Goal: Communication & Community: Participate in discussion

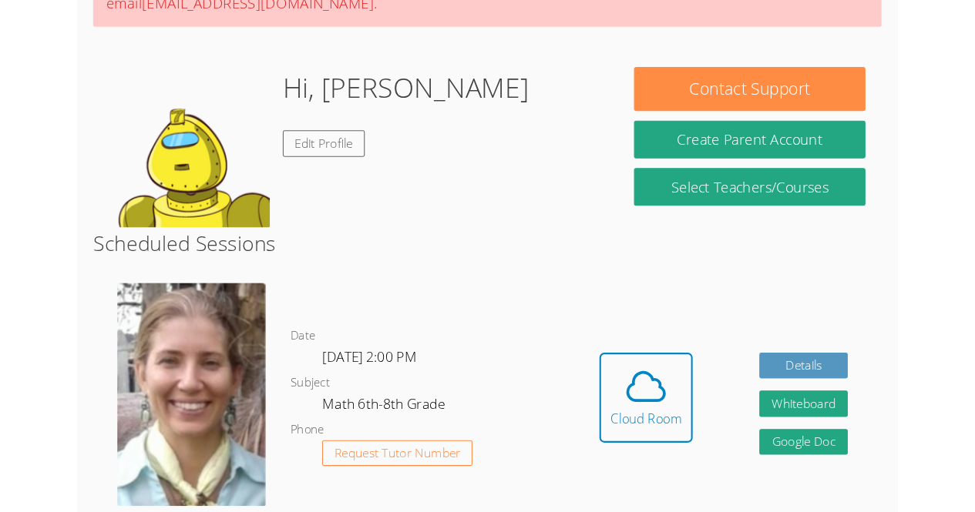
scroll to position [250, 0]
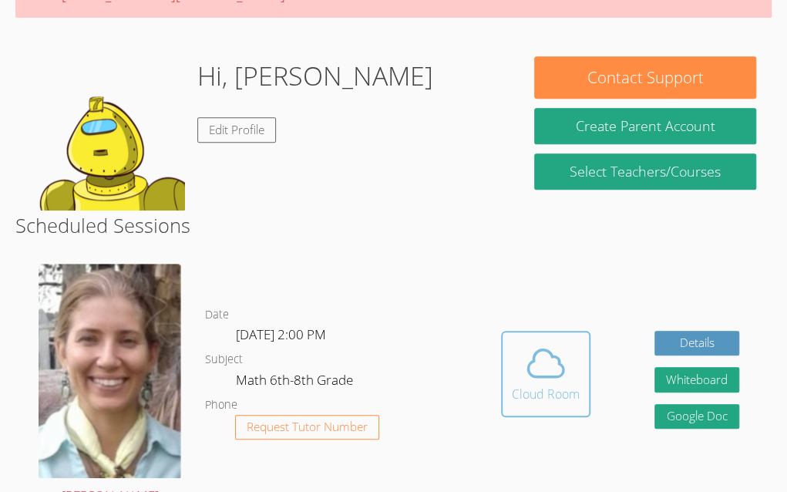
click at [535, 374] on icon at bounding box center [545, 362] width 35 height 27
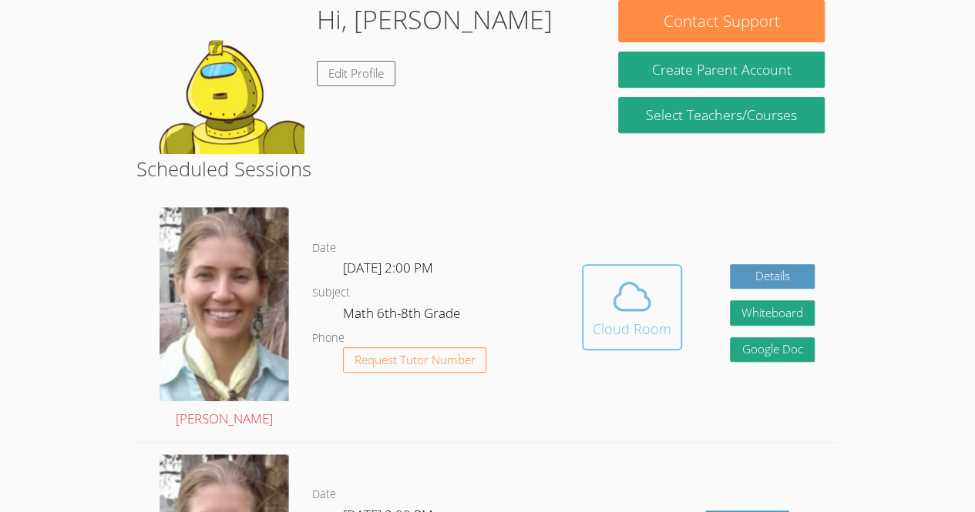
click at [639, 306] on icon at bounding box center [631, 296] width 43 height 43
click at [655, 319] on div "Cloud Room" at bounding box center [631, 329] width 79 height 22
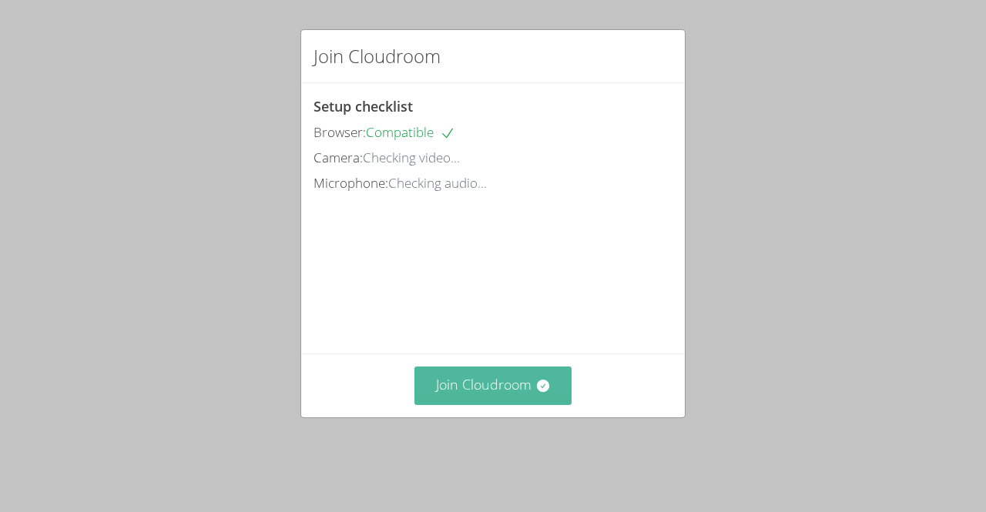
click at [499, 404] on button "Join Cloudroom" at bounding box center [493, 386] width 158 height 38
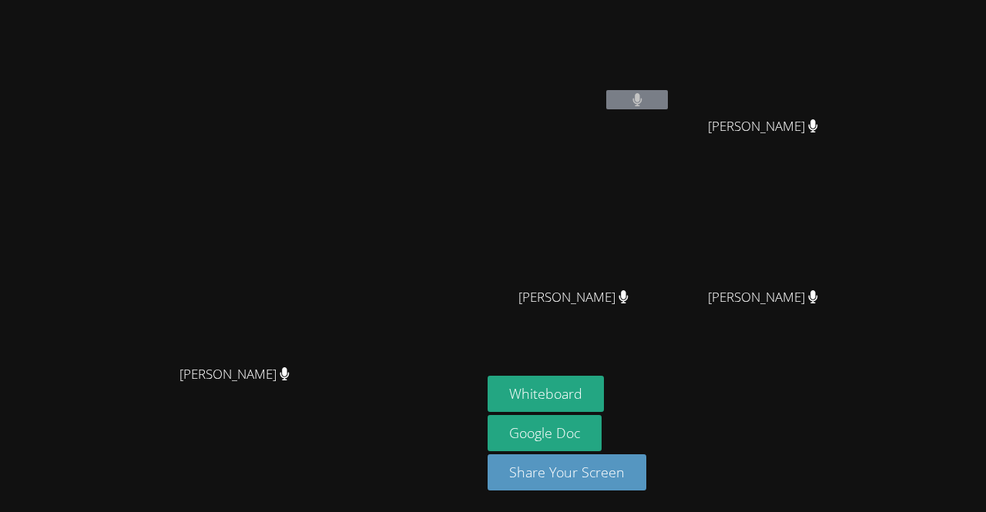
click at [357, 315] on video at bounding box center [241, 225] width 231 height 264
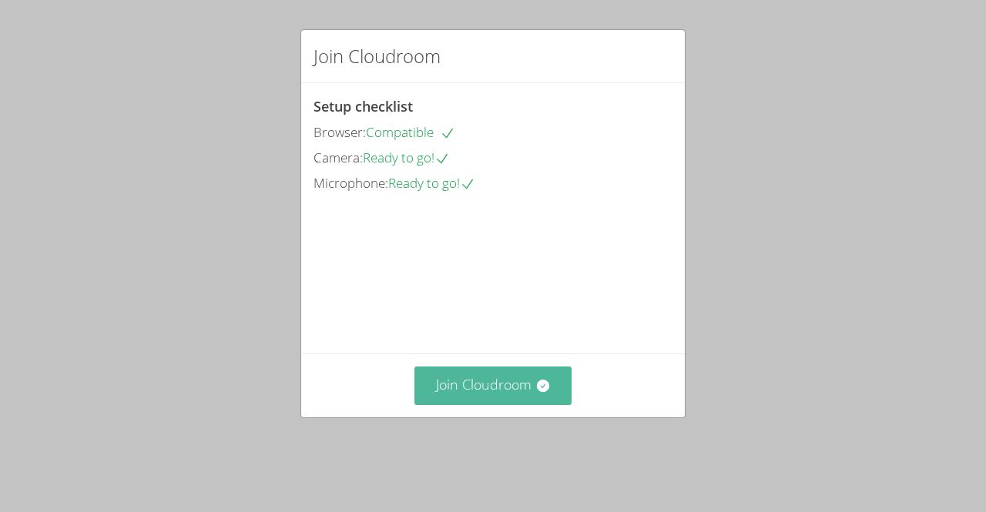
click at [527, 404] on button "Join Cloudroom" at bounding box center [493, 386] width 158 height 38
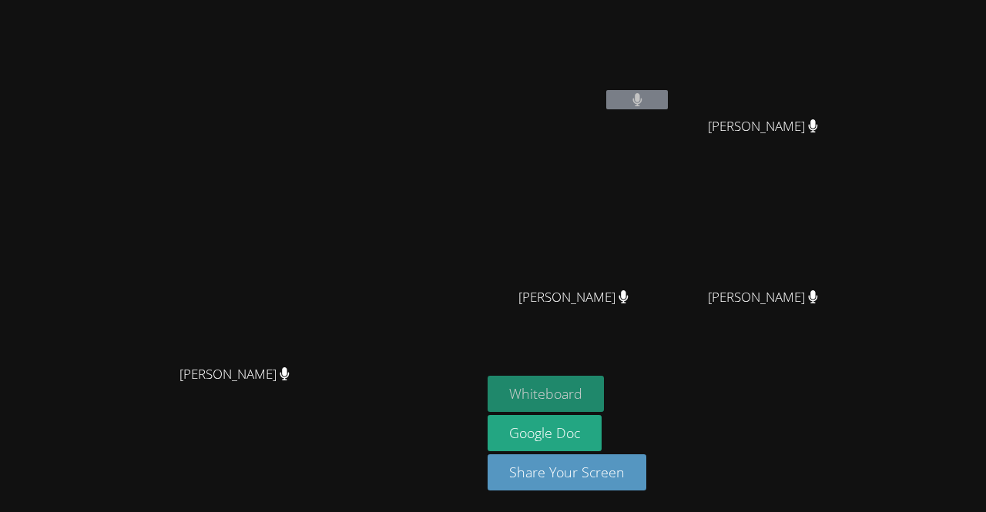
click at [604, 388] on button "Whiteboard" at bounding box center [546, 394] width 116 height 36
click at [643, 95] on icon at bounding box center [637, 99] width 10 height 13
click at [827, 166] on div "Genara Lopez Ramirez" at bounding box center [768, 140] width 183 height 62
click at [668, 108] on button at bounding box center [637, 99] width 62 height 19
click at [861, 232] on video at bounding box center [768, 228] width 183 height 103
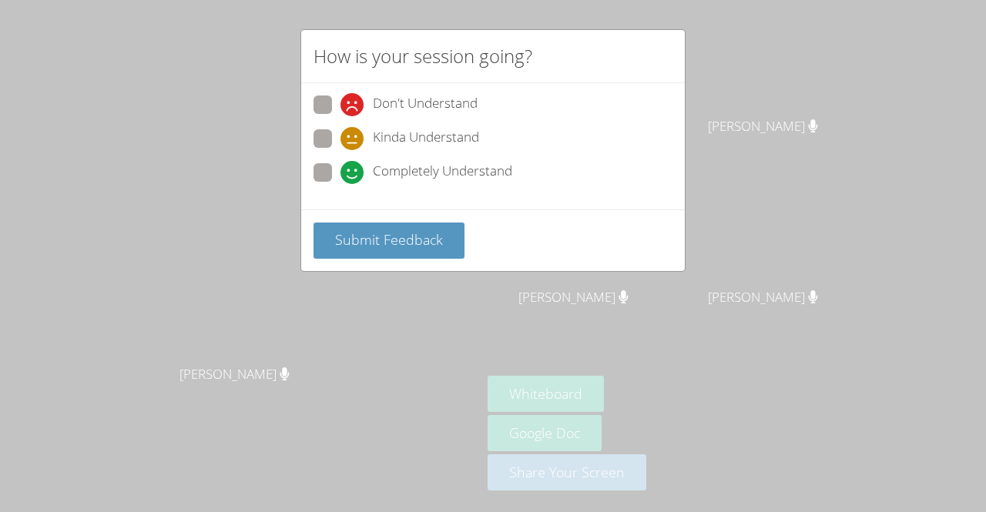
click at [431, 131] on span "Kinda Understand" at bounding box center [426, 138] width 106 height 23
click at [354, 131] on input "Kinda Understand" at bounding box center [347, 135] width 13 height 13
radio input "true"
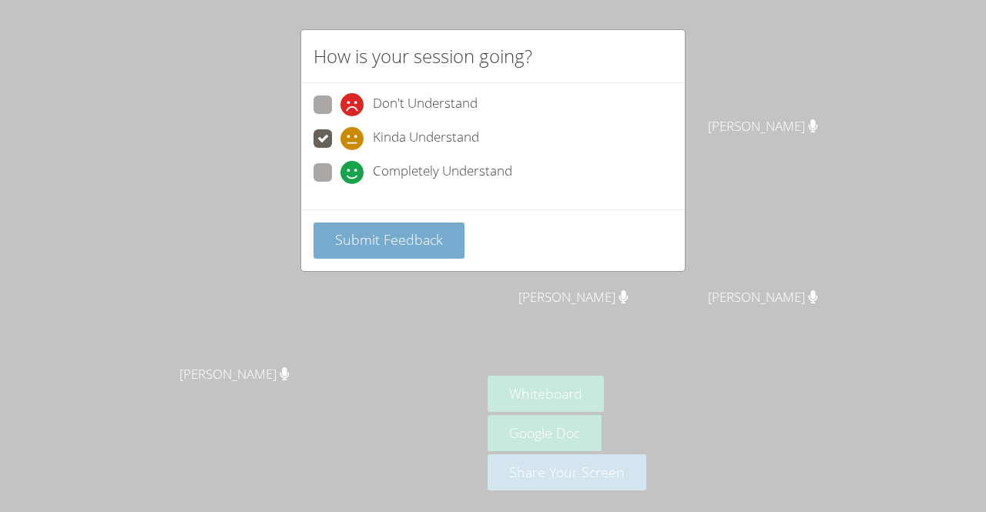
click at [414, 240] on span "Submit Feedback" at bounding box center [389, 239] width 108 height 18
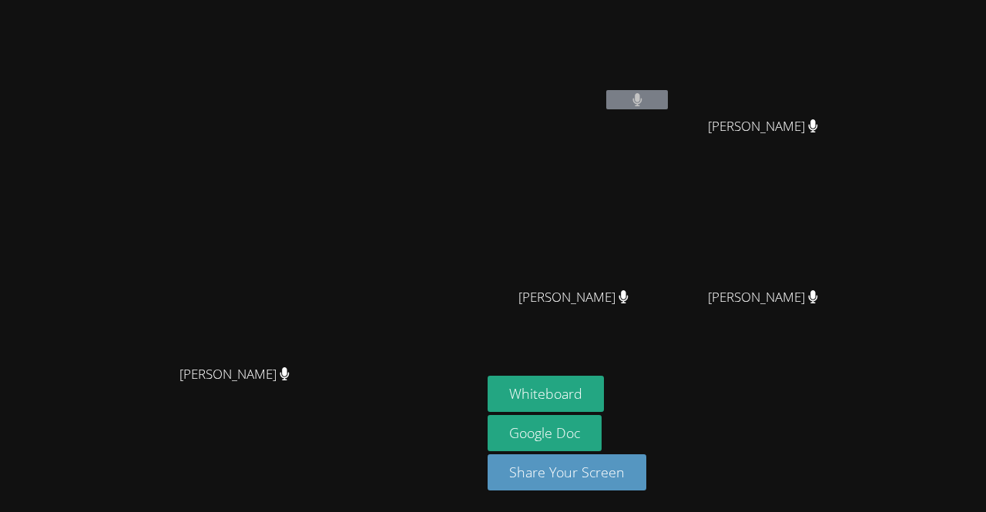
click at [861, 244] on video at bounding box center [768, 228] width 183 height 103
click at [816, 177] on video at bounding box center [768, 228] width 183 height 103
click at [854, 210] on div "Emanuel Hernández Cruz Genara Lopez Ramirez Genara Lopez Ramirez Lauren Vargas …" at bounding box center [674, 174] width 373 height 336
drag, startPoint x: 827, startPoint y: 57, endPoint x: 821, endPoint y: 19, distance: 38.2
click at [821, 19] on video at bounding box center [768, 57] width 183 height 103
